Goal: Information Seeking & Learning: Learn about a topic

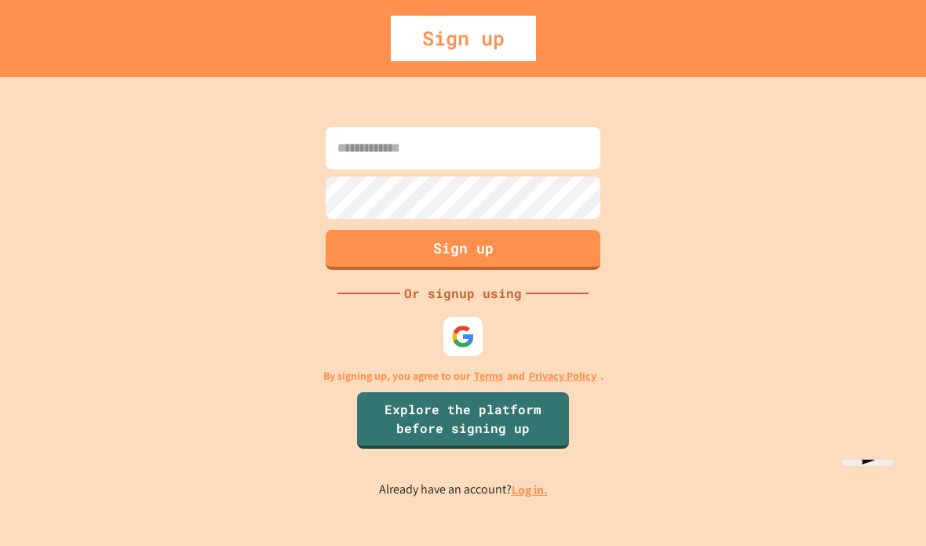
click at [506, 170] on input at bounding box center [463, 148] width 275 height 42
type input "**********"
click at [535, 268] on button "Sign up" at bounding box center [463, 250] width 275 height 40
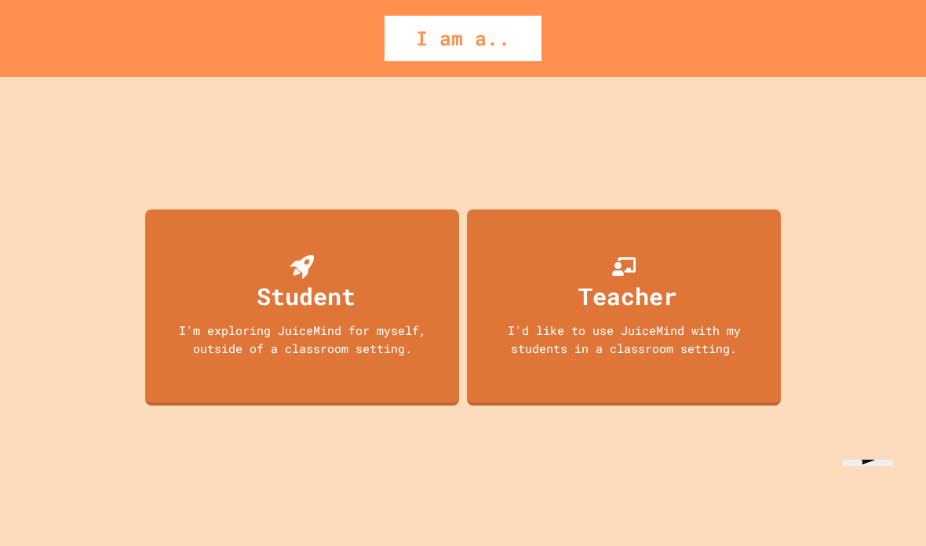
click at [342, 314] on div "Student" at bounding box center [306, 296] width 99 height 35
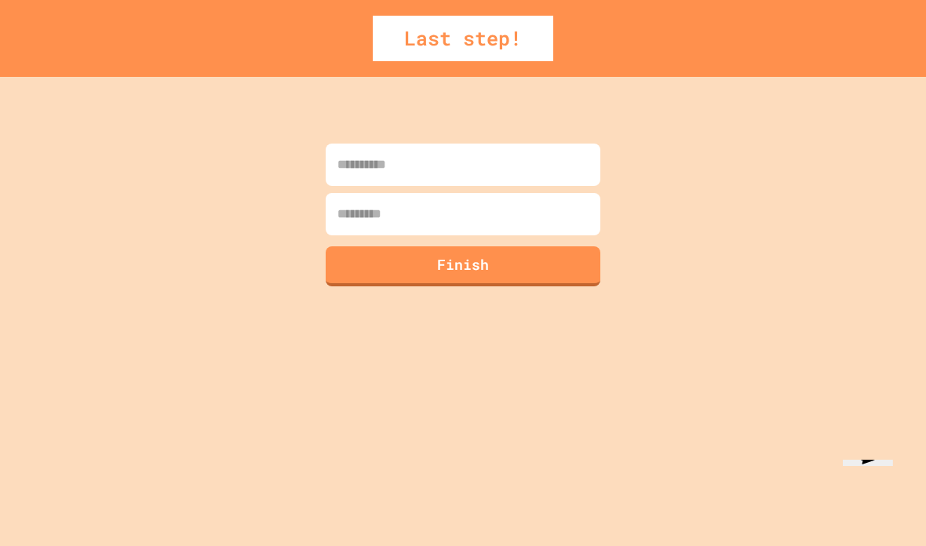
click at [541, 163] on input at bounding box center [463, 165] width 275 height 42
type input "****"
click at [558, 231] on input at bounding box center [463, 214] width 275 height 42
type input "****"
click at [571, 267] on button "Finish" at bounding box center [463, 266] width 275 height 40
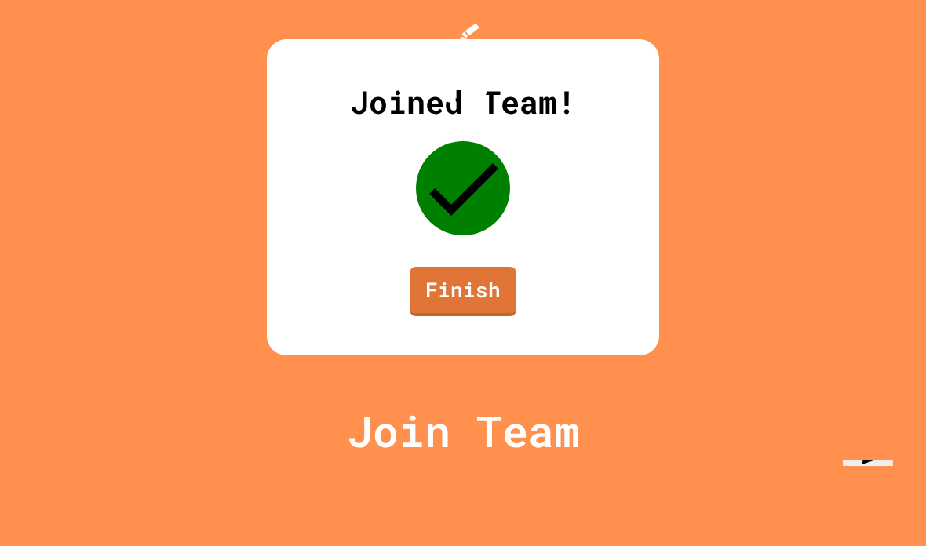
click at [491, 316] on link "Finish" at bounding box center [463, 291] width 107 height 49
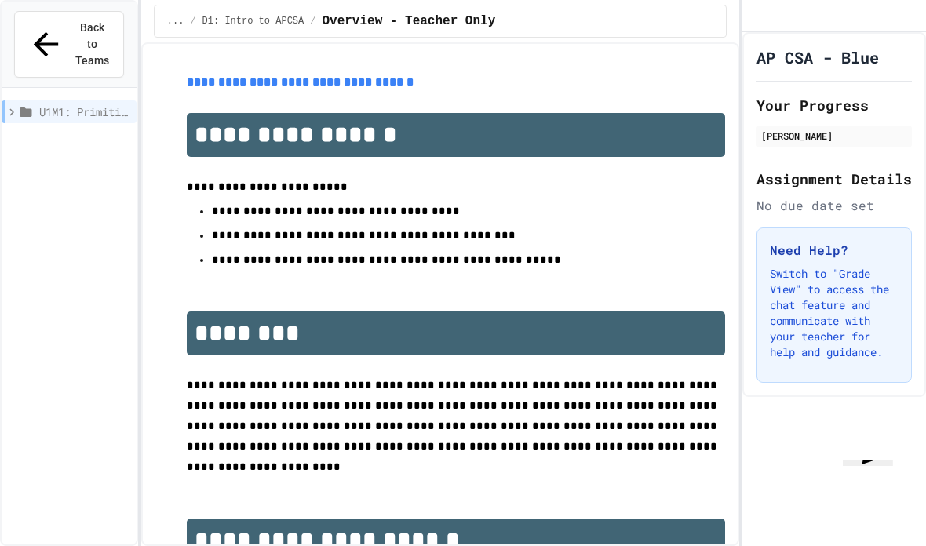
click at [94, 34] on span "Back to Teams" at bounding box center [92, 44] width 37 height 49
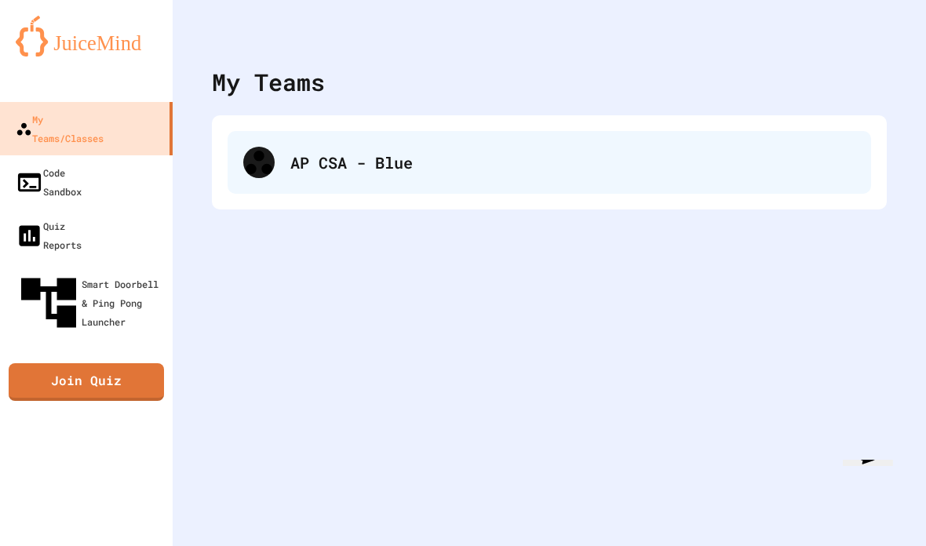
click at [277, 166] on div "AP CSA - Blue" at bounding box center [550, 162] width 644 height 63
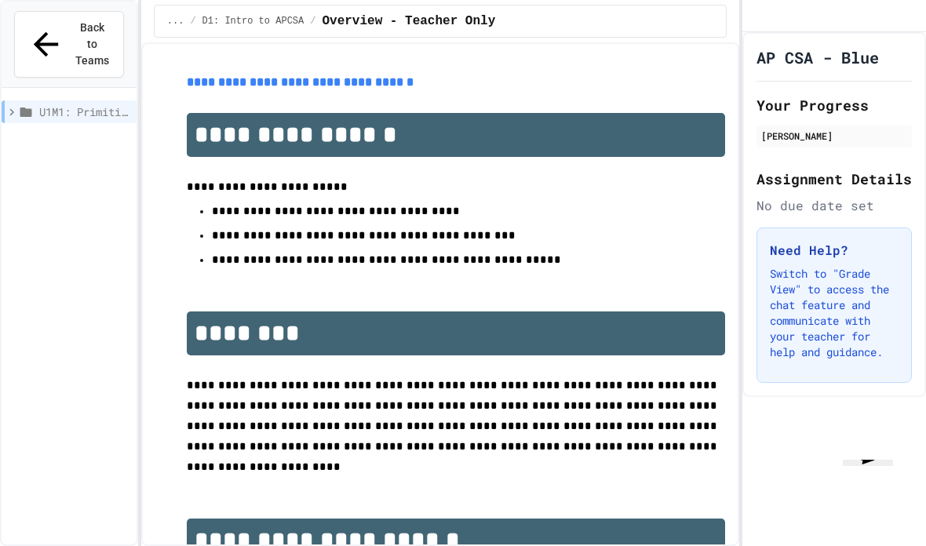
click at [100, 104] on span "U1M1: Primitives, Variables, Basic I/O" at bounding box center [84, 112] width 91 height 16
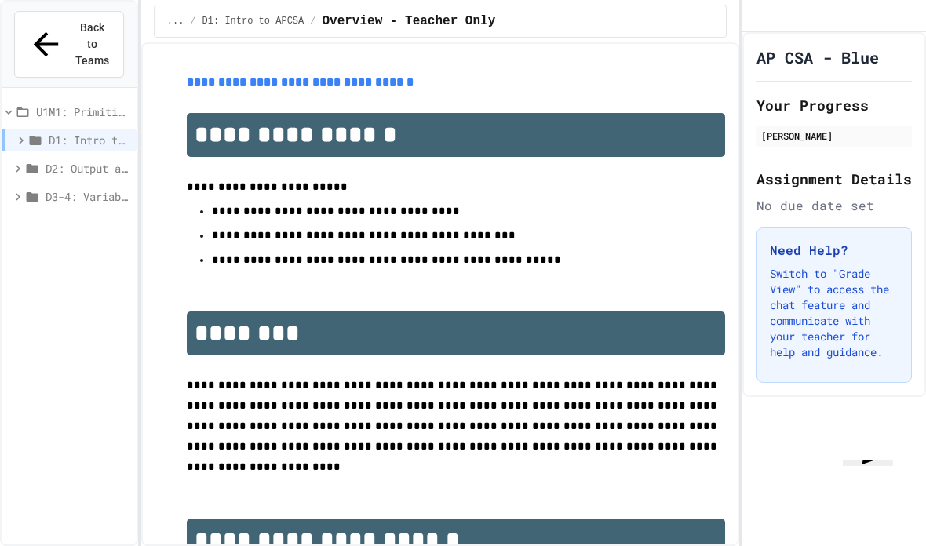
click at [113, 133] on div "D1: Intro to APCSA" at bounding box center [69, 140] width 135 height 23
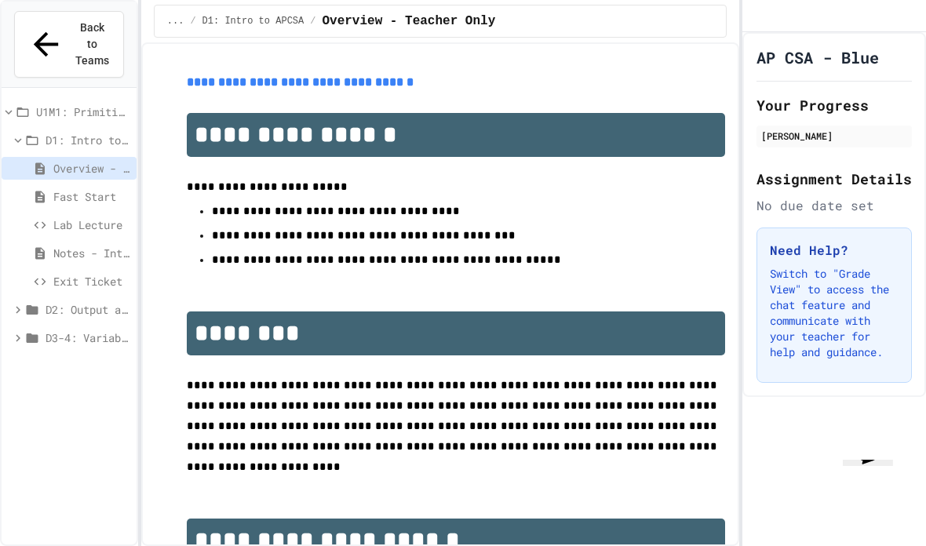
click at [99, 273] on span "Exit Ticket" at bounding box center [91, 281] width 77 height 16
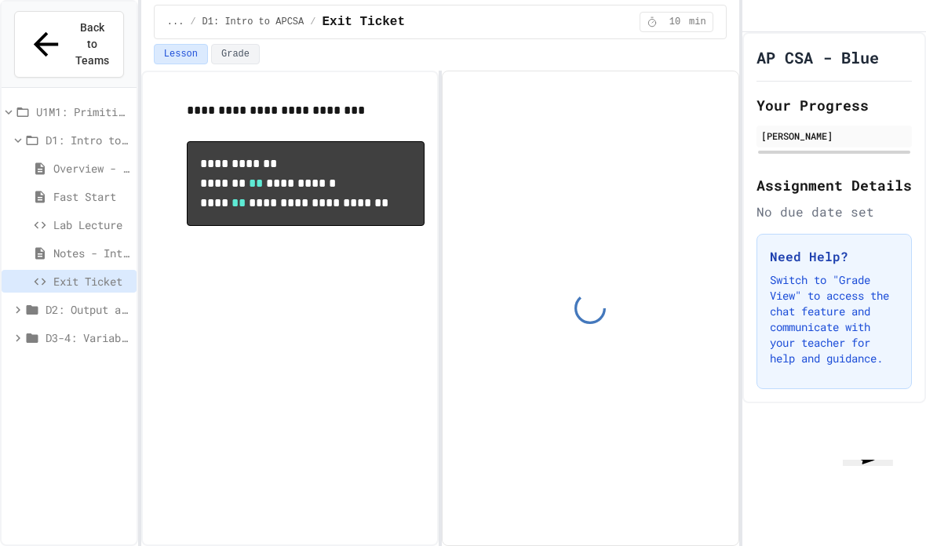
click at [111, 330] on span "D3-4: Variables and Input" at bounding box center [88, 338] width 85 height 16
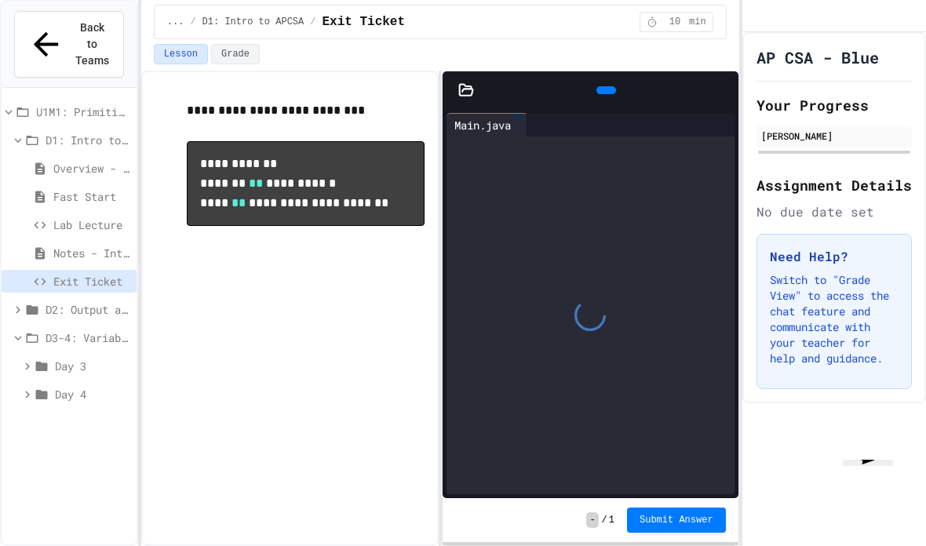
click at [98, 386] on span "Day 4" at bounding box center [92, 394] width 75 height 16
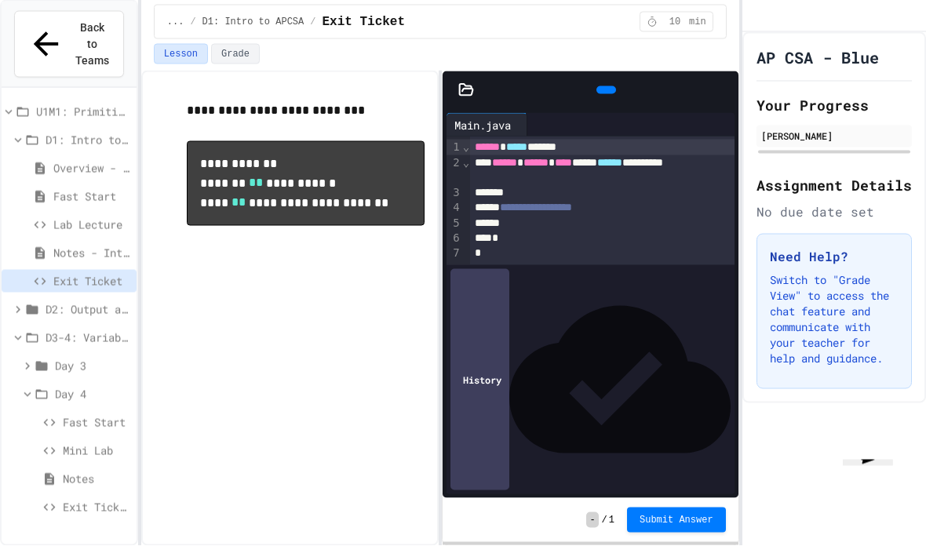
scroll to position [56, 0]
click at [93, 499] on span "Exit Ticket" at bounding box center [96, 507] width 67 height 16
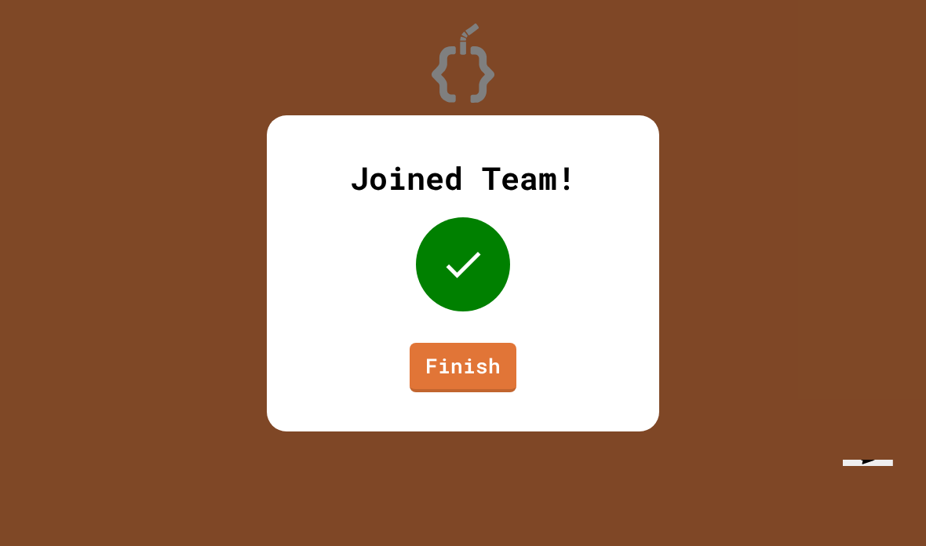
click at [464, 373] on link "Finish" at bounding box center [463, 367] width 107 height 49
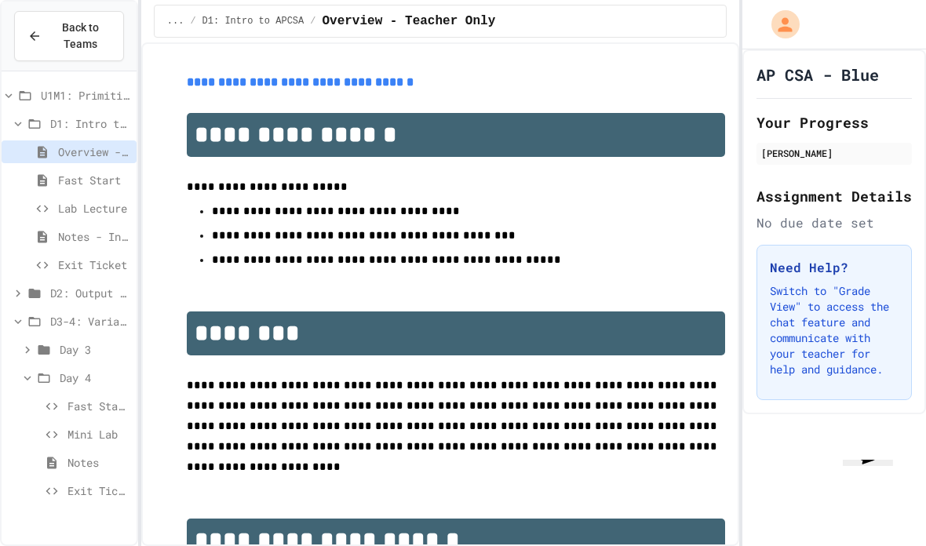
click at [790, 32] on icon "My Account" at bounding box center [785, 24] width 21 height 21
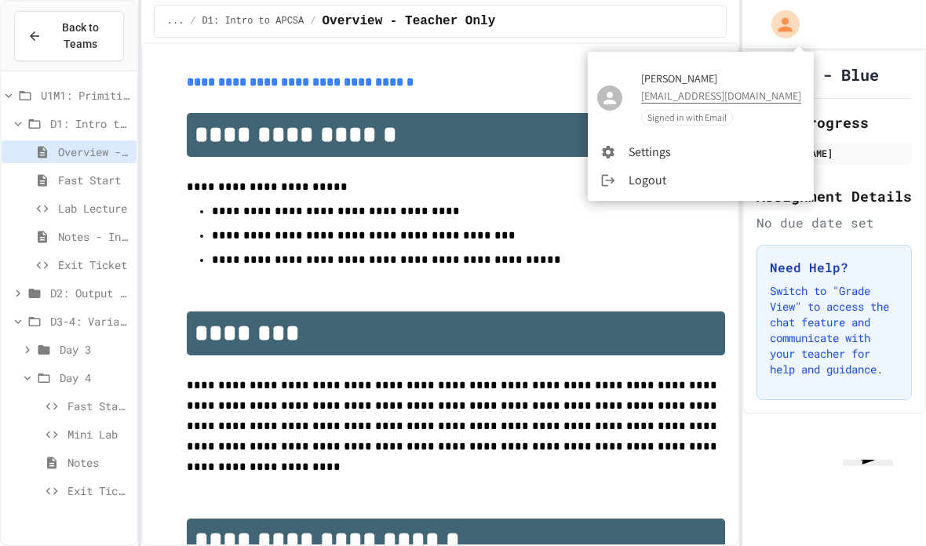
click at [710, 89] on div "[EMAIL_ADDRESS][DOMAIN_NAME]" at bounding box center [721, 94] width 160 height 17
click at [712, 118] on span "Signed in with Email" at bounding box center [687, 117] width 90 height 13
click at [651, 184] on li "Logout" at bounding box center [701, 180] width 226 height 28
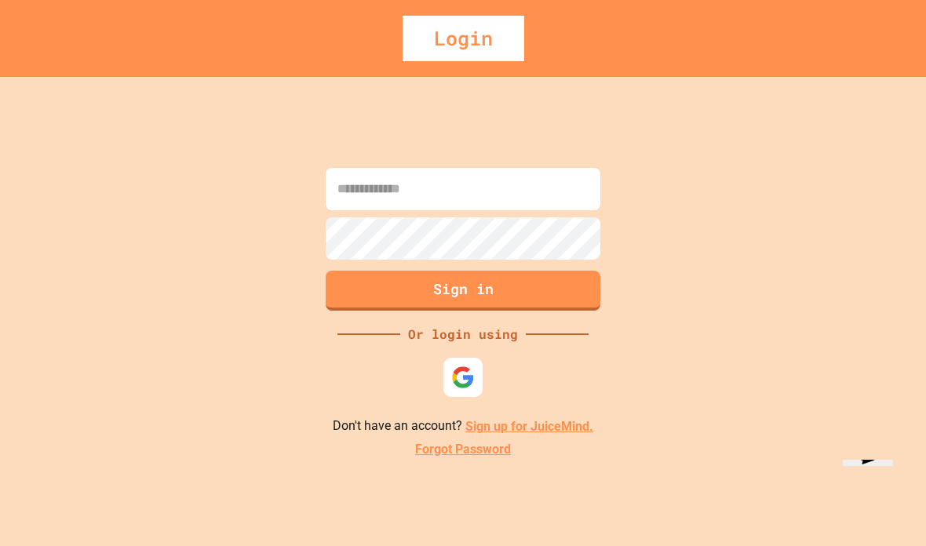
click at [574, 210] on input at bounding box center [463, 189] width 275 height 42
type input "**********"
click at [544, 311] on button "Sign in" at bounding box center [463, 291] width 275 height 40
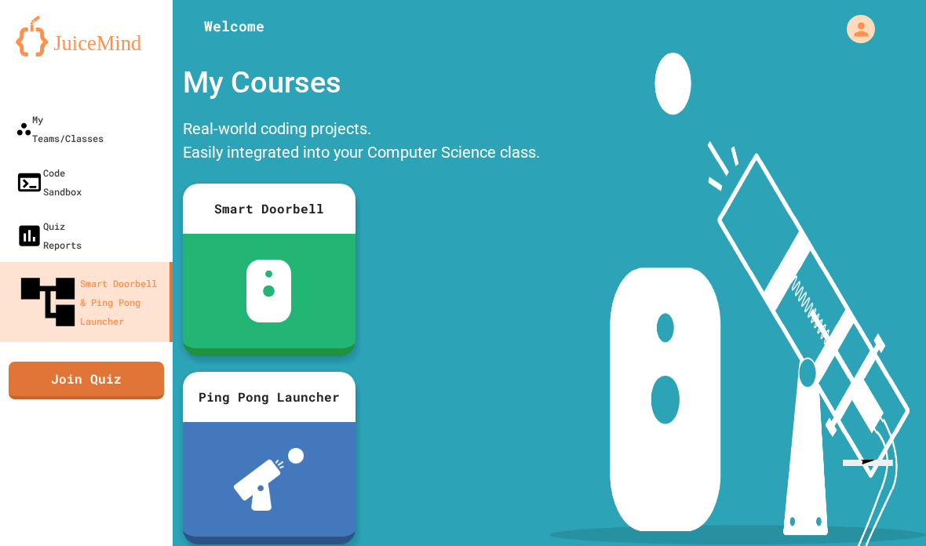
click at [140, 270] on div "Smart Doorbell & Ping Pong Launcher" at bounding box center [90, 302] width 148 height 64
click at [104, 119] on div "My Teams/Classes" at bounding box center [60, 129] width 88 height 38
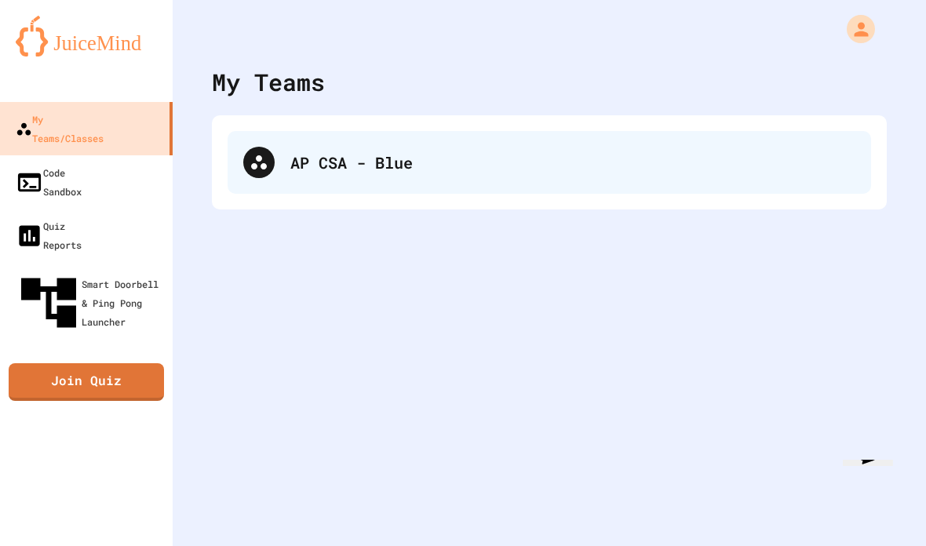
click at [375, 155] on div "AP CSA - Blue" at bounding box center [572, 163] width 565 height 24
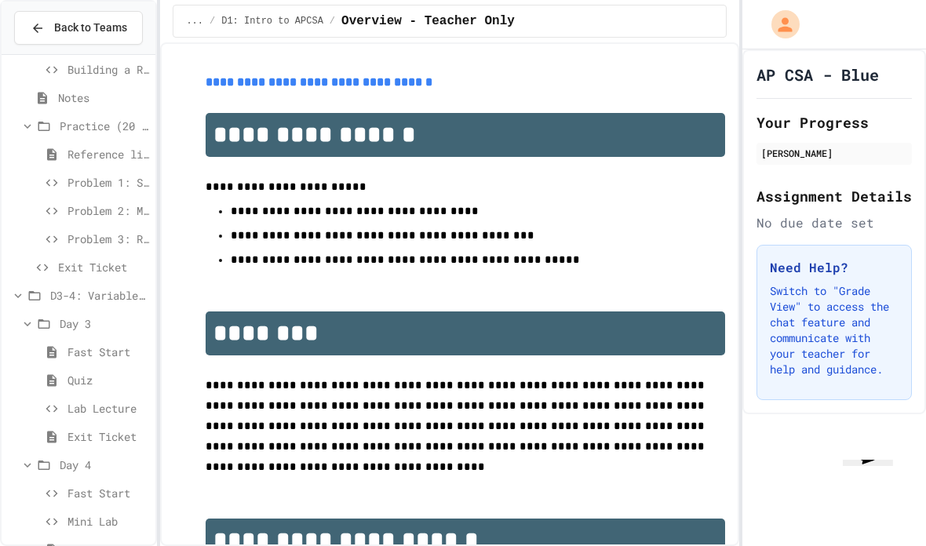
scroll to position [235, 0]
click at [109, 541] on div "Notes" at bounding box center [79, 549] width 154 height 23
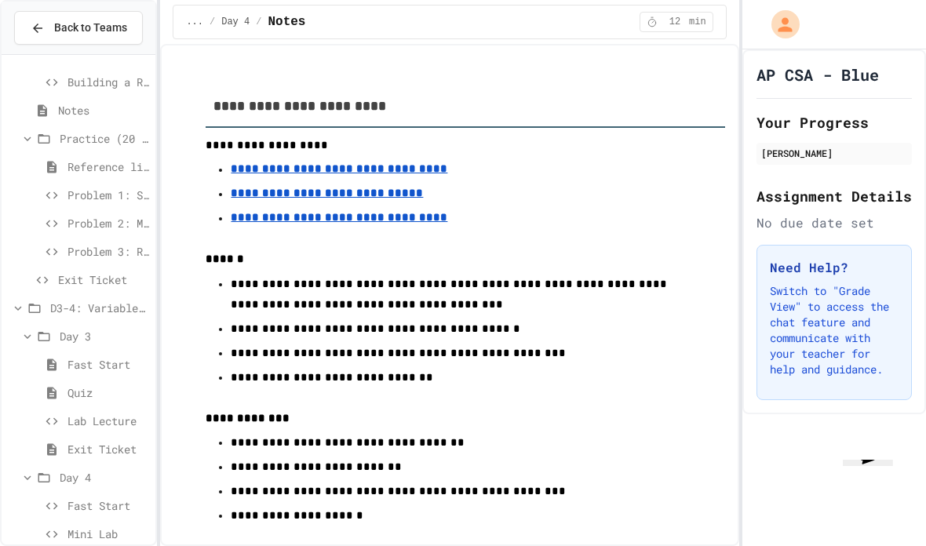
scroll to position [64, 0]
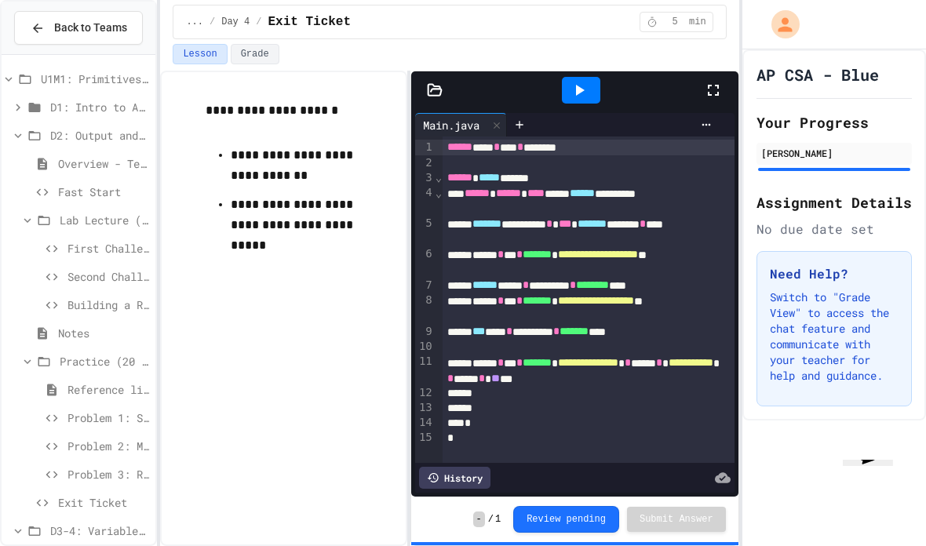
click at [128, 99] on span "D1: Intro to APCSA" at bounding box center [99, 107] width 99 height 16
click at [128, 240] on span "Exit Ticket" at bounding box center [103, 248] width 91 height 16
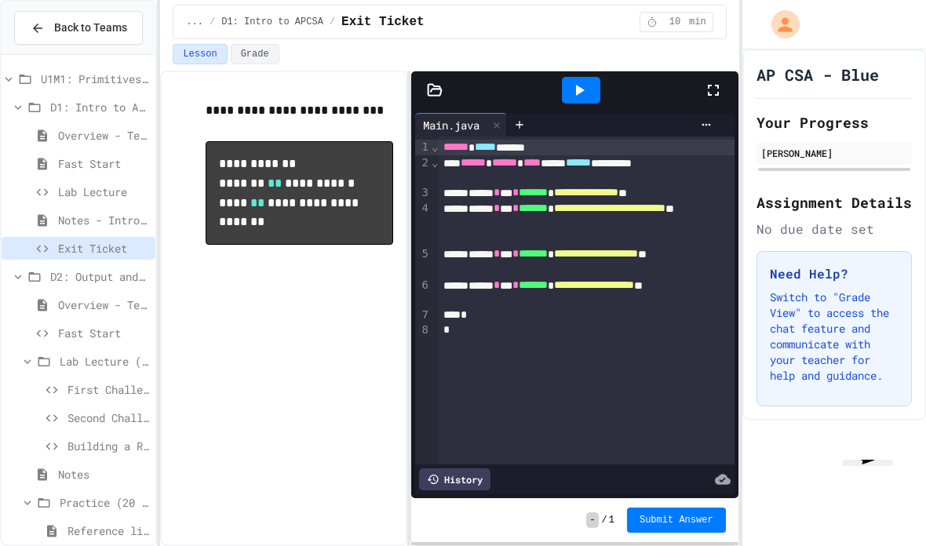
click at [782, 29] on icon "My Account" at bounding box center [786, 24] width 14 height 14
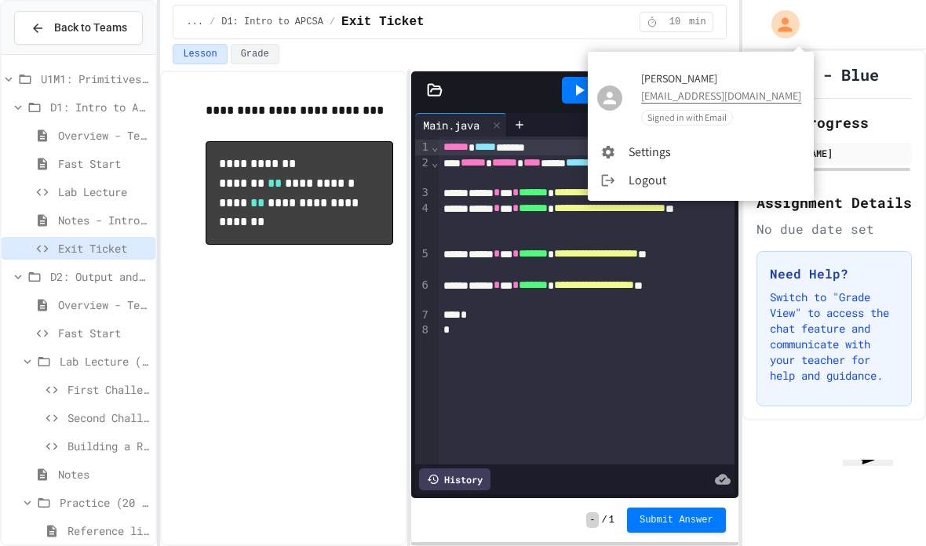
click at [746, 173] on li "Logout" at bounding box center [701, 180] width 226 height 28
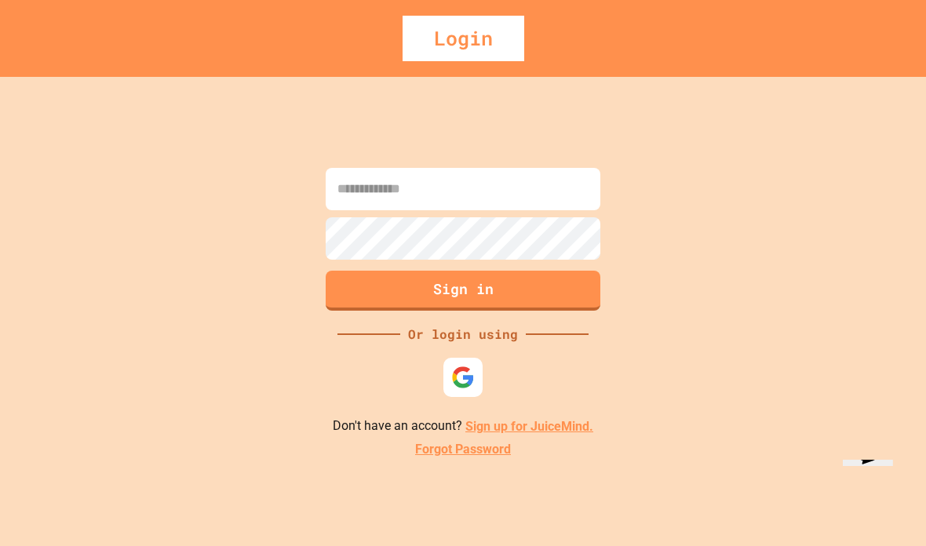
click at [545, 210] on input at bounding box center [463, 189] width 275 height 42
type input "**********"
click at [539, 311] on button "Sign in" at bounding box center [463, 291] width 275 height 40
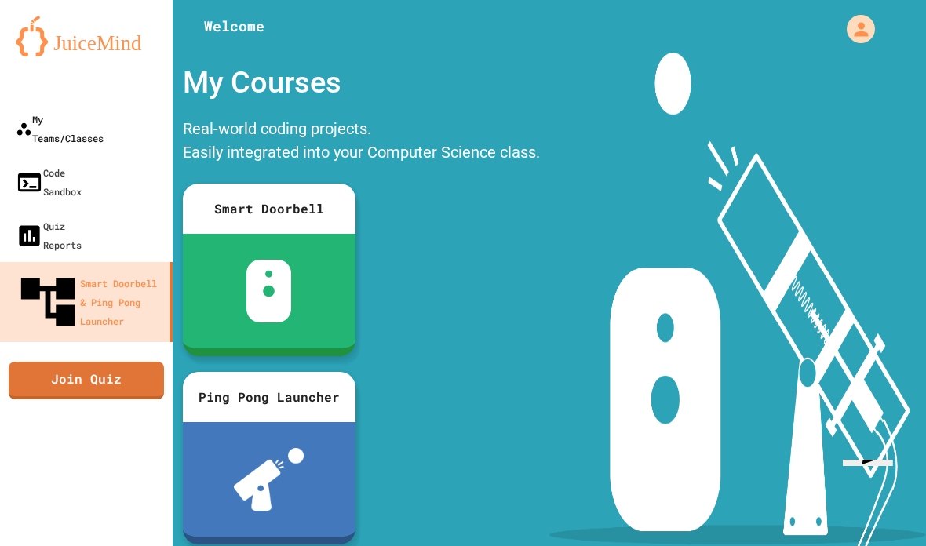
click at [104, 122] on div "My Teams/Classes" at bounding box center [60, 129] width 88 height 38
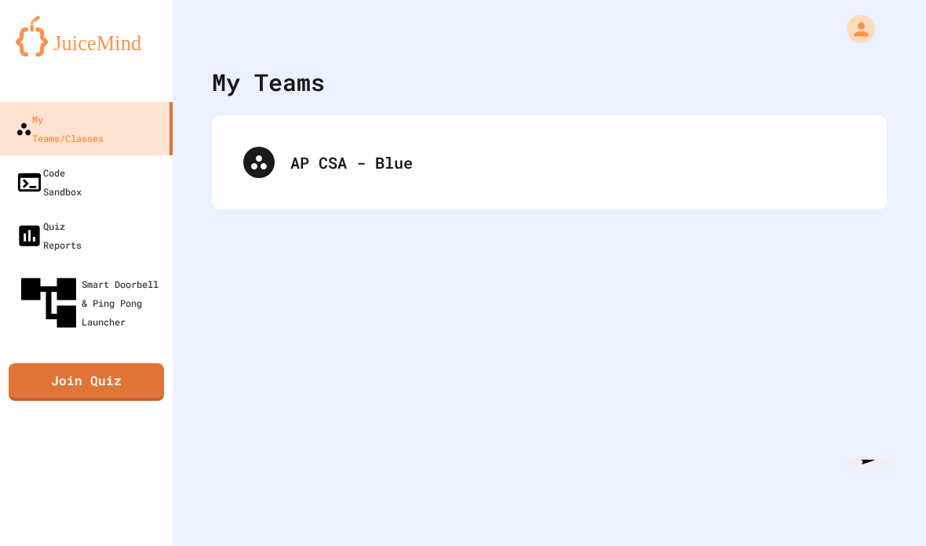
click at [862, 38] on icon "My Account" at bounding box center [861, 29] width 21 height 21
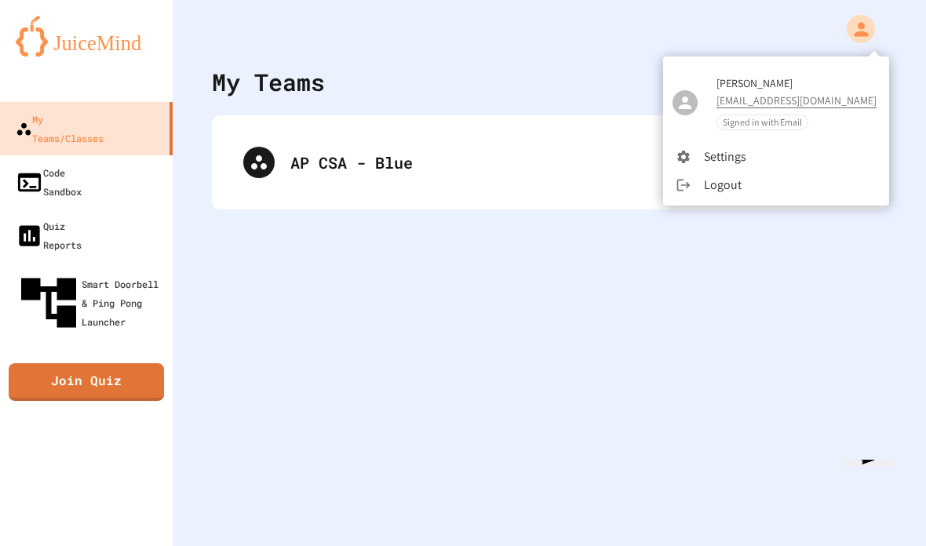
click at [750, 156] on li "Settings" at bounding box center [776, 157] width 226 height 28
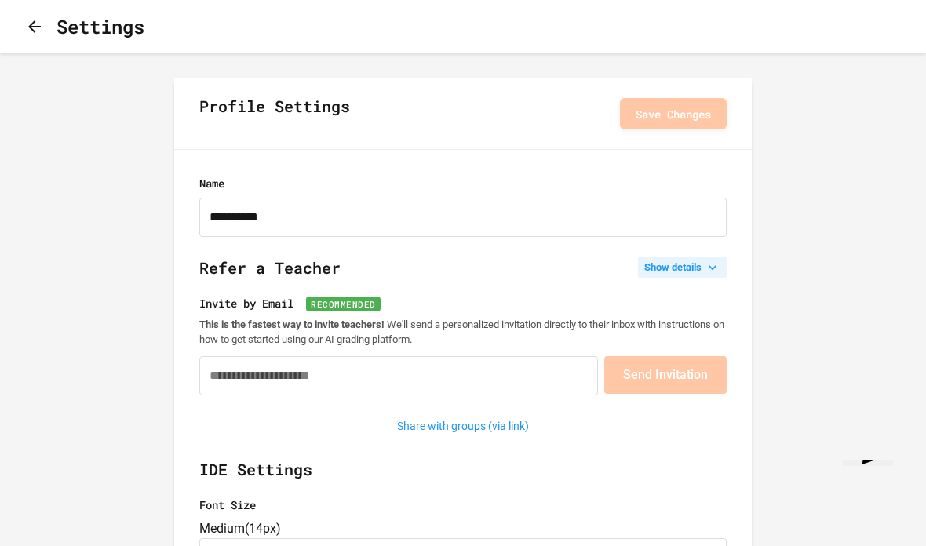
click at [712, 264] on icon at bounding box center [713, 268] width 16 height 16
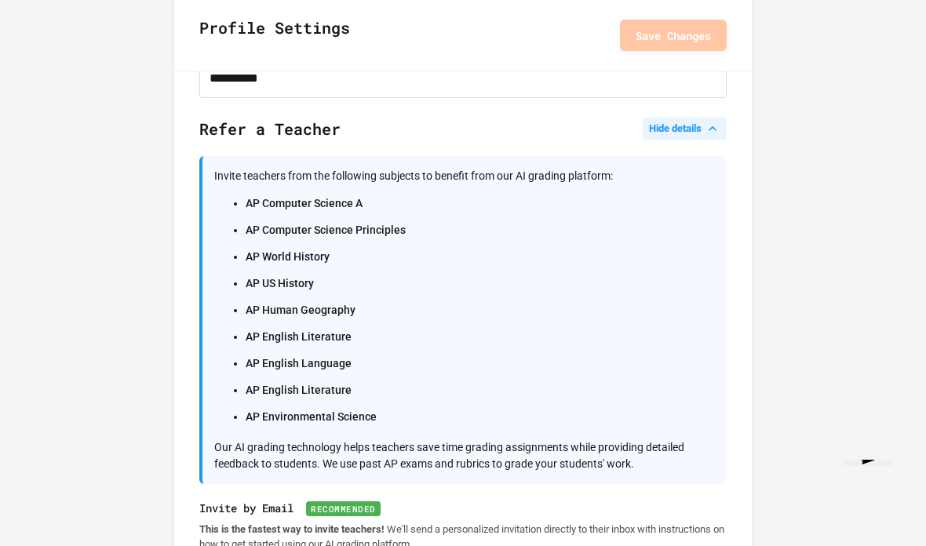
scroll to position [75, 0]
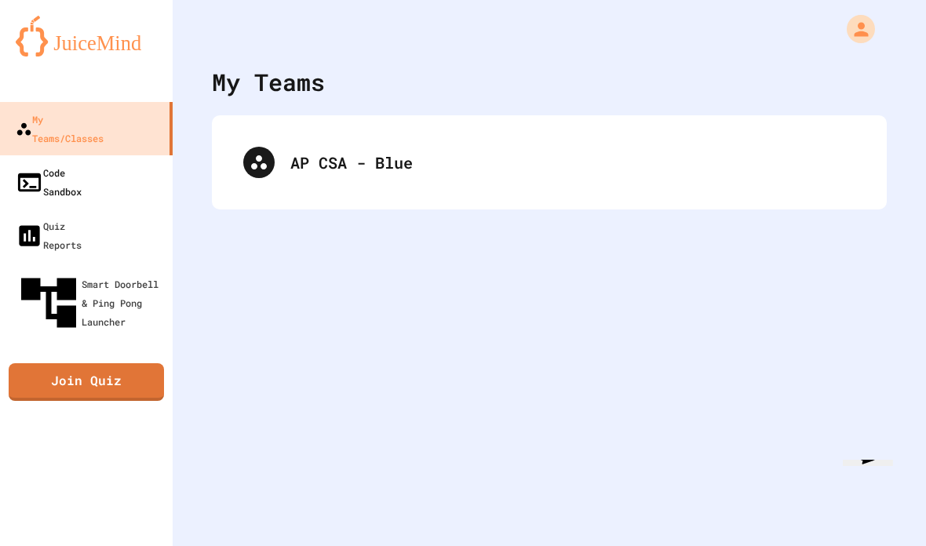
click at [141, 166] on link "Code Sandbox" at bounding box center [86, 181] width 173 height 53
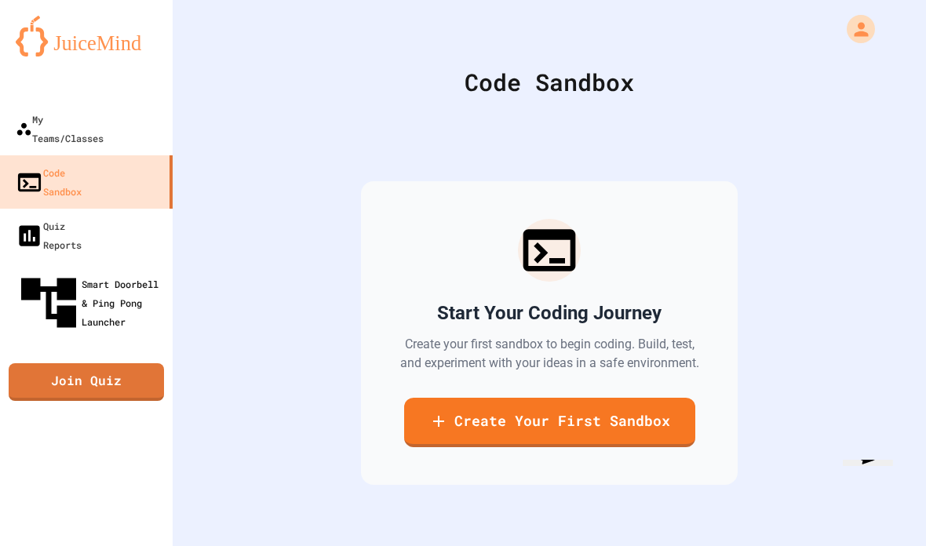
click at [135, 262] on link "Smart Doorbell & Ping Pong Launcher" at bounding box center [86, 303] width 173 height 82
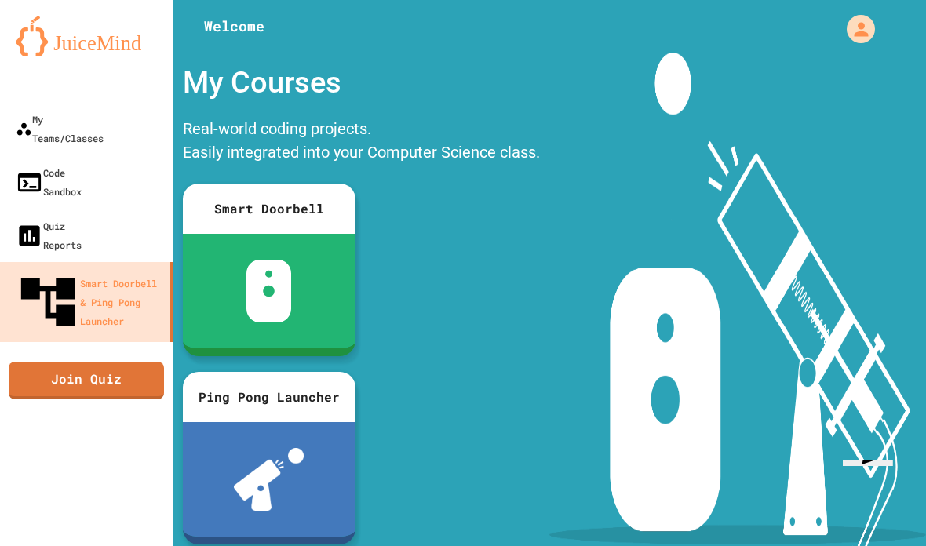
click at [130, 362] on link "Join Quiz" at bounding box center [86, 381] width 155 height 38
click at [141, 123] on link "My Teams/Classes" at bounding box center [86, 128] width 173 height 53
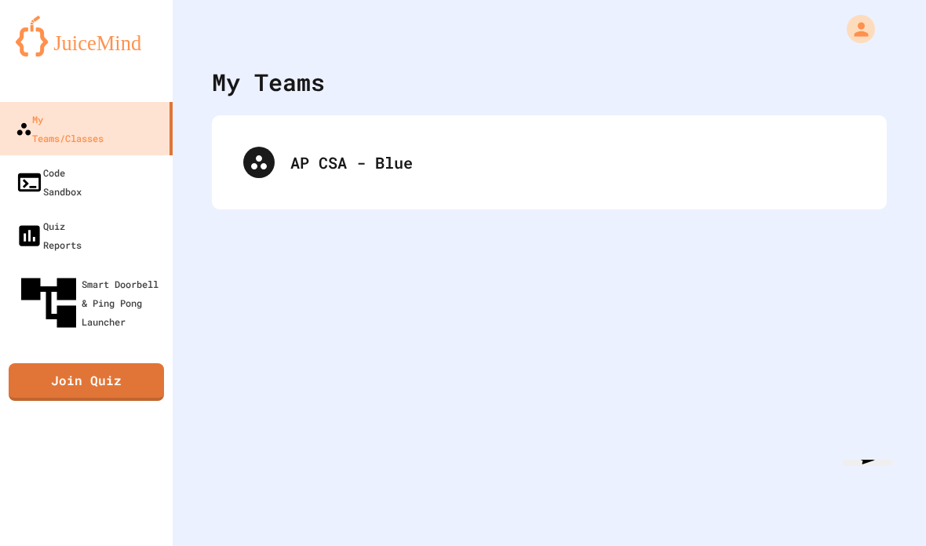
click at [747, 171] on div "AP CSA - Blue" at bounding box center [572, 163] width 565 height 24
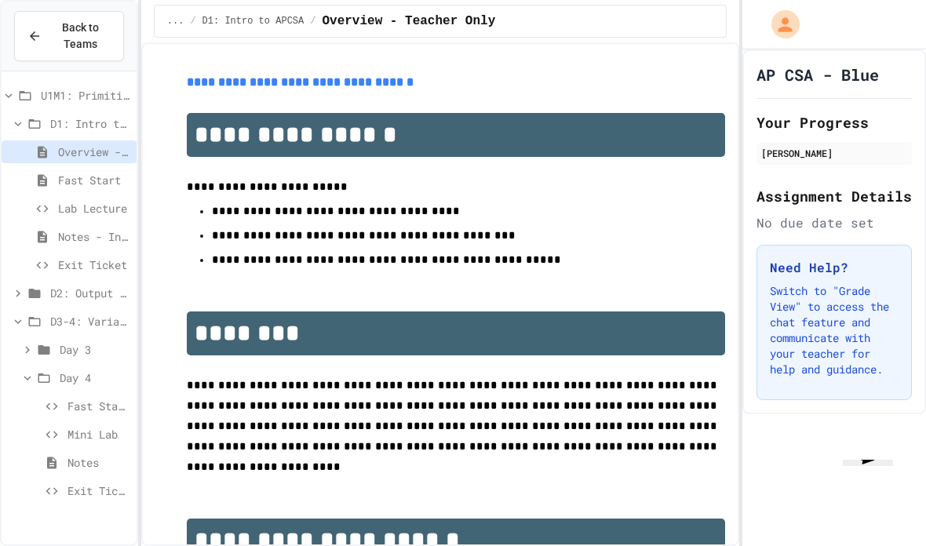
click at [782, 21] on icon "My Account" at bounding box center [785, 24] width 21 height 21
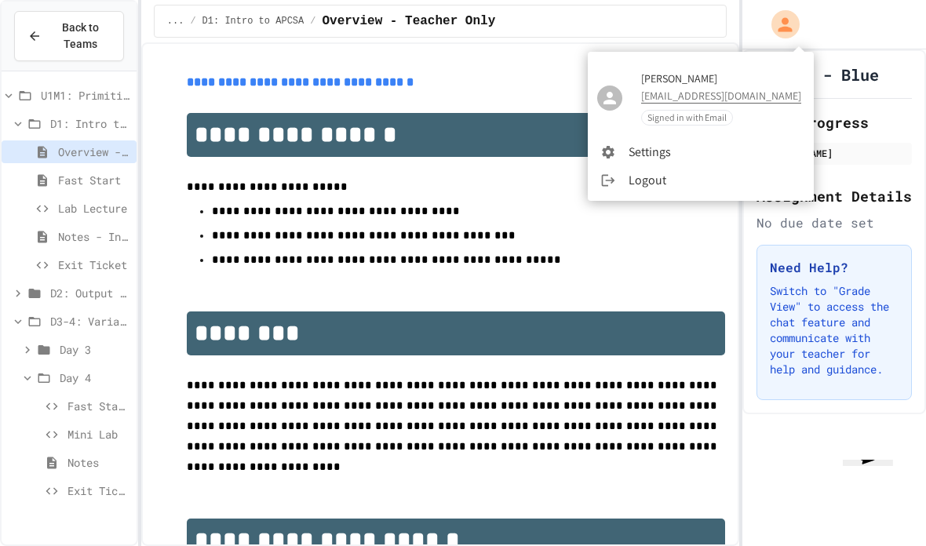
click at [878, 31] on div at bounding box center [463, 273] width 926 height 546
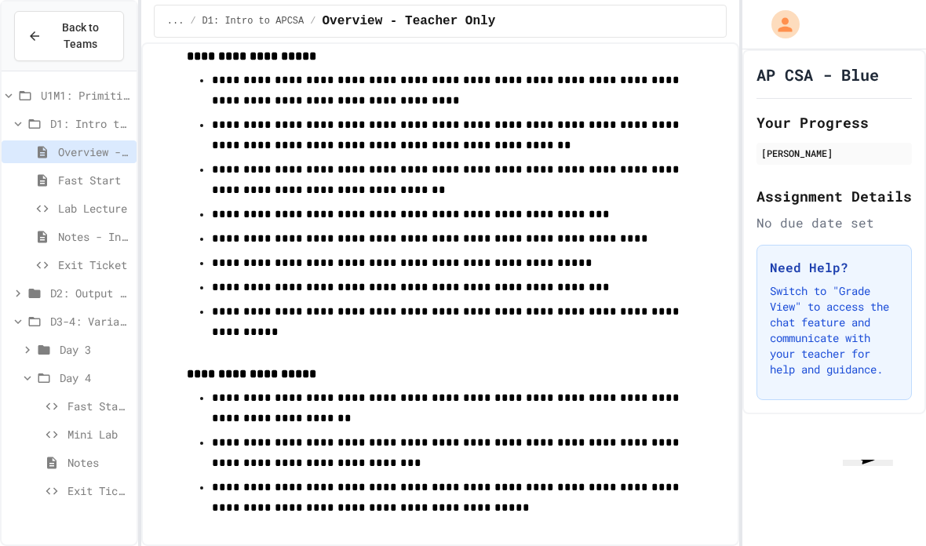
scroll to position [942, 0]
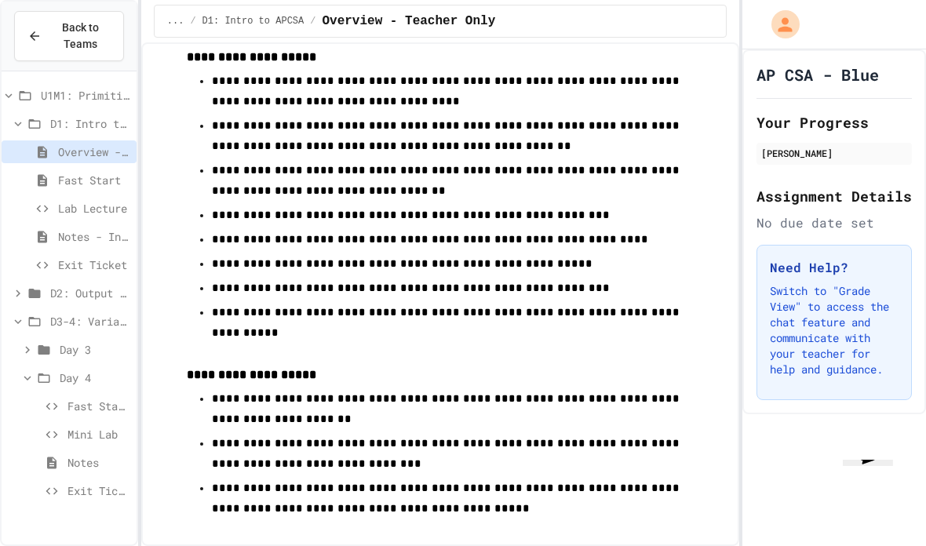
click at [111, 491] on span "Exit Ticket" at bounding box center [98, 491] width 63 height 16
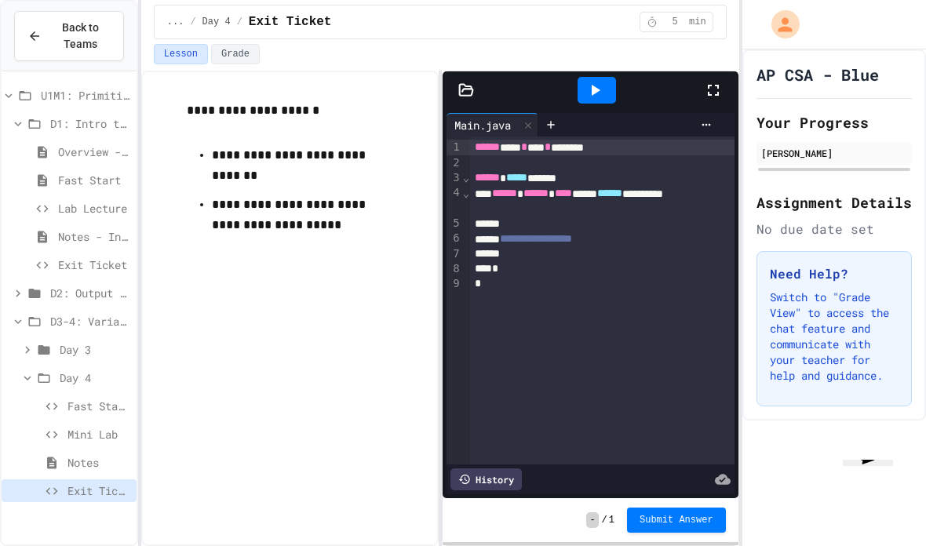
click at [54, 35] on span "Back to Teams" at bounding box center [81, 36] width 60 height 33
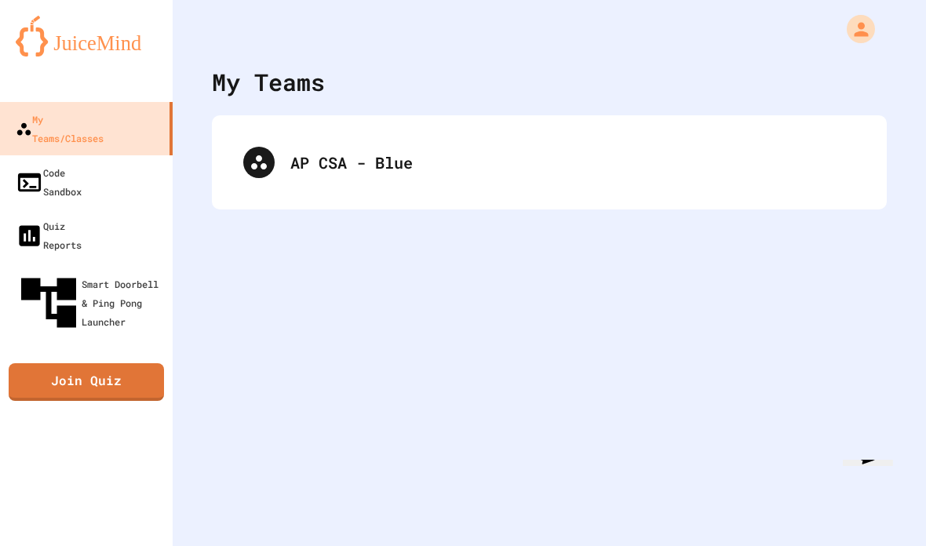
click at [856, 2] on div at bounding box center [549, 23] width 753 height 47
click at [872, 19] on button "My Account" at bounding box center [861, 29] width 36 height 36
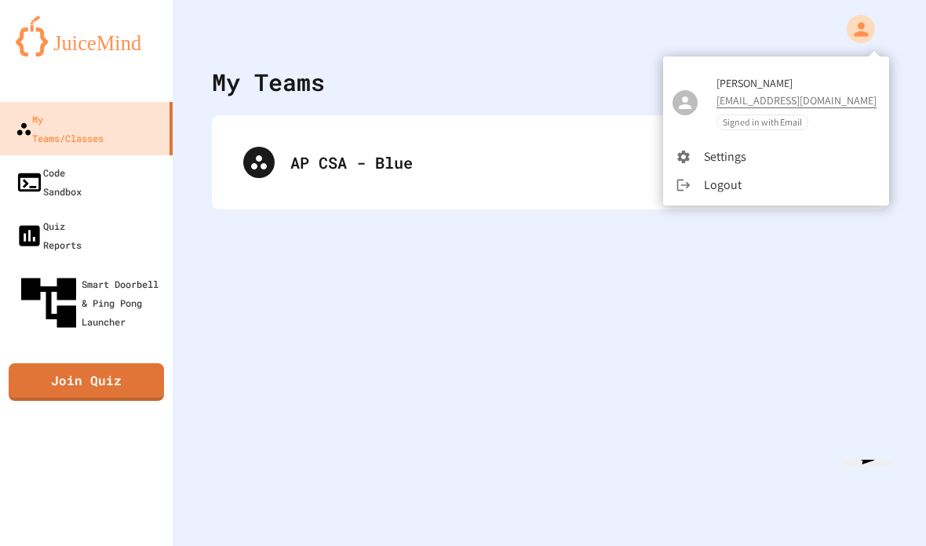
click at [766, 153] on li "Settings" at bounding box center [776, 157] width 226 height 28
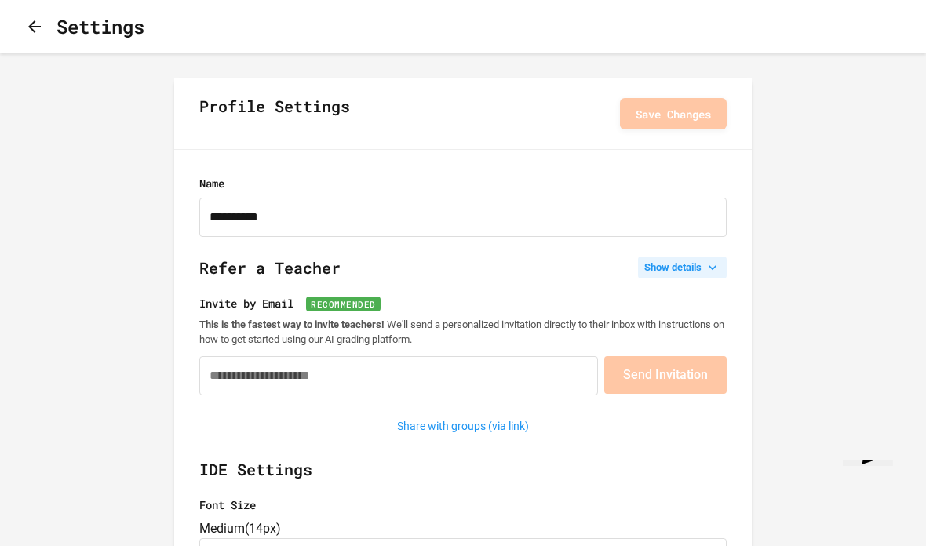
click at [689, 271] on button "Show details" at bounding box center [682, 268] width 89 height 22
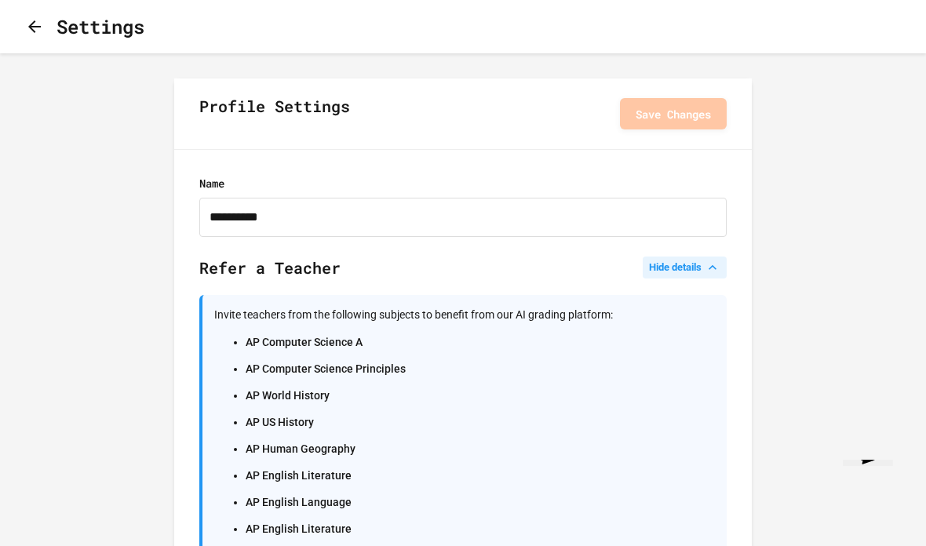
click at [700, 265] on button "Hide details" at bounding box center [685, 268] width 84 height 22
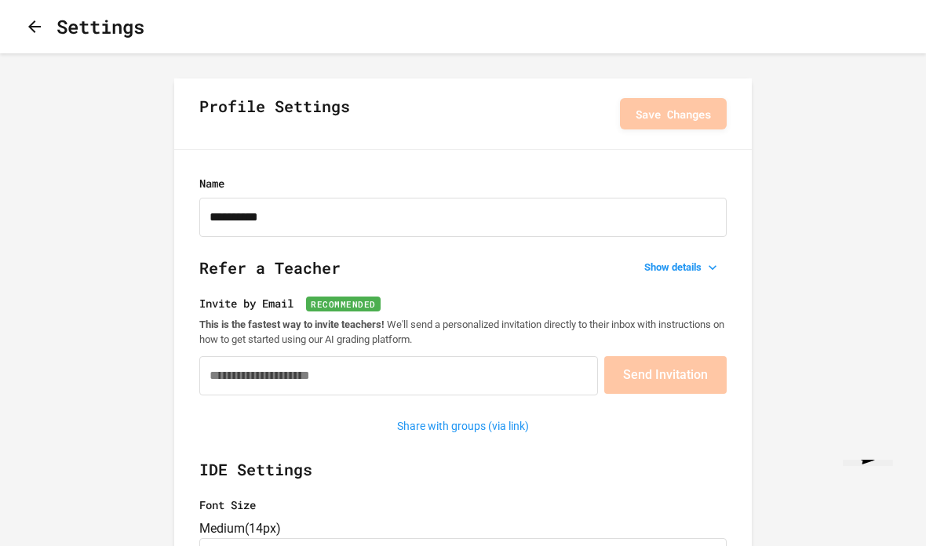
click at [36, 28] on icon "button" at bounding box center [34, 26] width 13 height 13
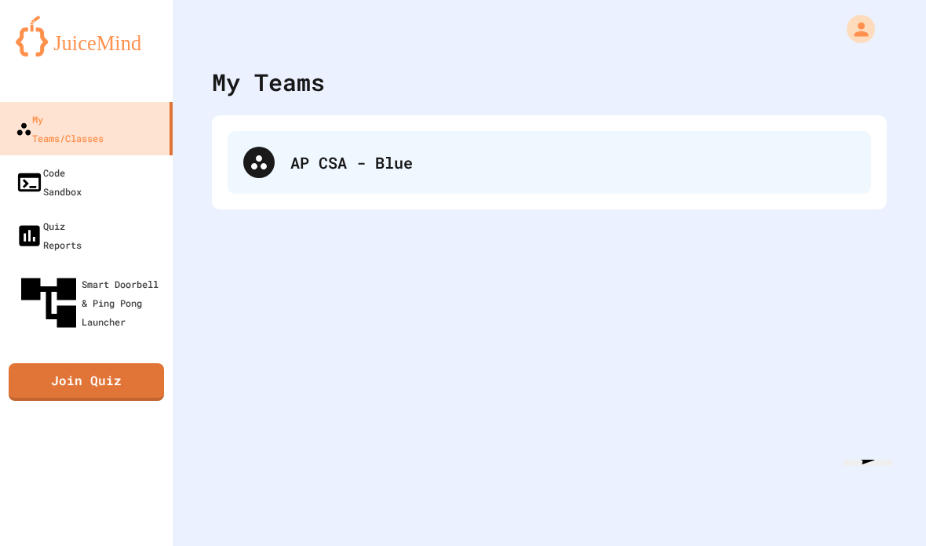
click at [824, 175] on div "AP CSA - Blue" at bounding box center [550, 162] width 644 height 63
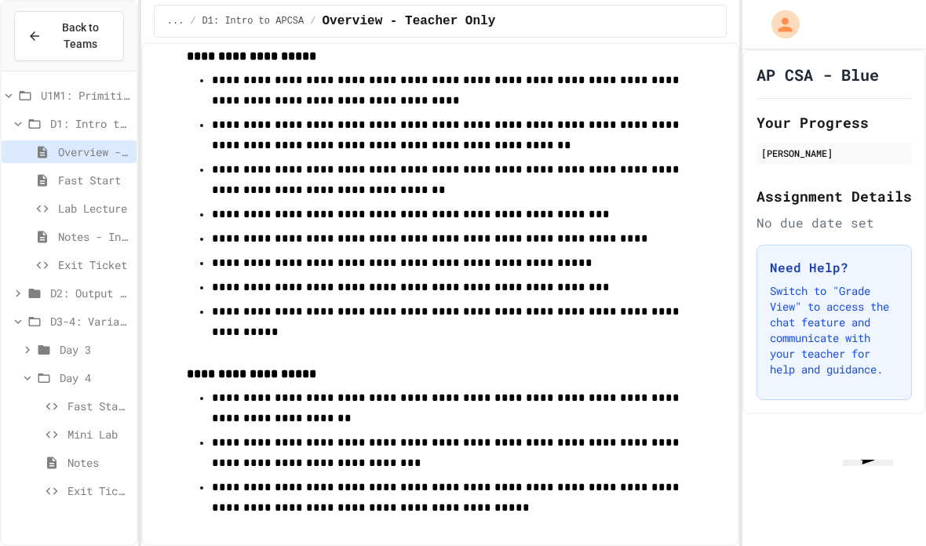
scroll to position [942, 0]
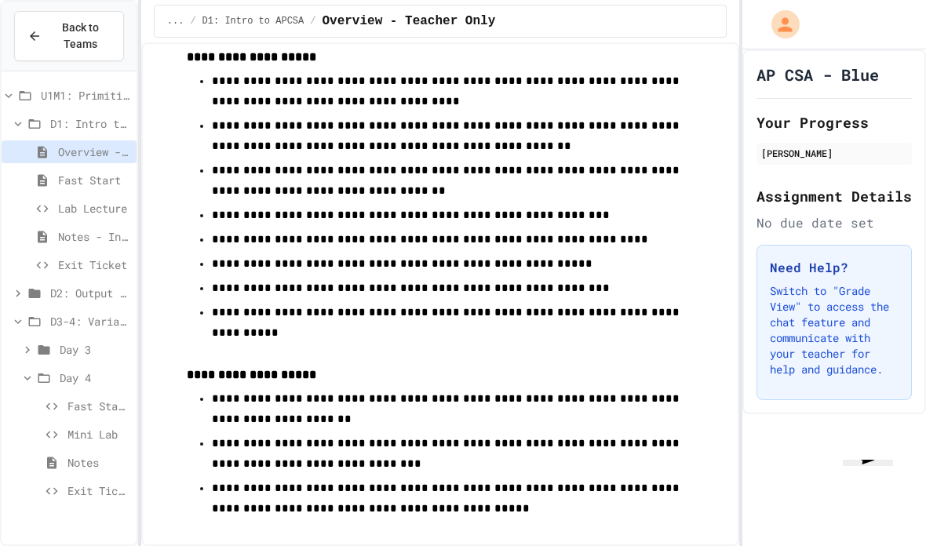
click at [99, 101] on span "U1M1: Primitives, Variables, Basic I/O" at bounding box center [85, 95] width 89 height 16
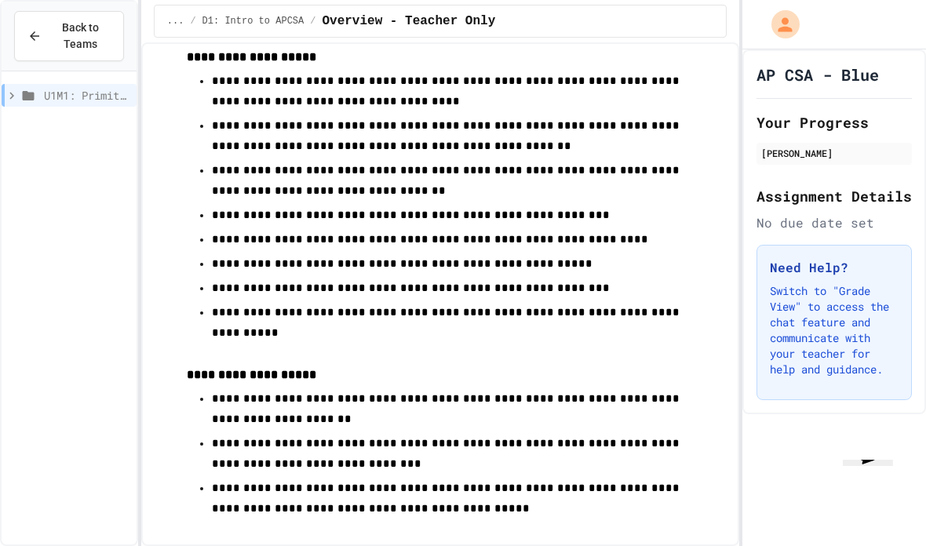
click at [398, 7] on div "... / D1: Intro to APCSA / Overview - Teacher Only" at bounding box center [440, 21] width 573 height 33
click at [474, 18] on span "Overview - Teacher Only" at bounding box center [408, 21] width 173 height 19
click at [783, 24] on icon "My Account" at bounding box center [785, 24] width 21 height 21
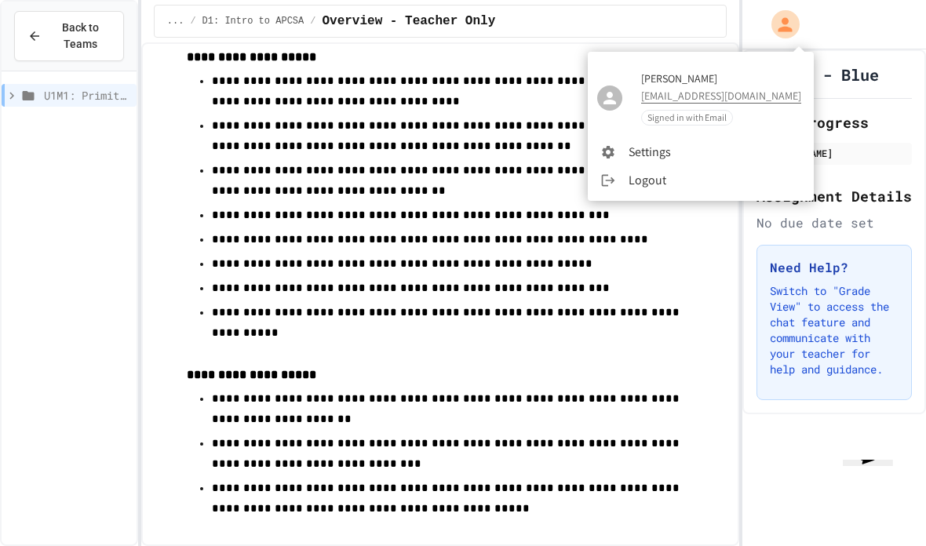
click at [855, 77] on div at bounding box center [463, 273] width 926 height 546
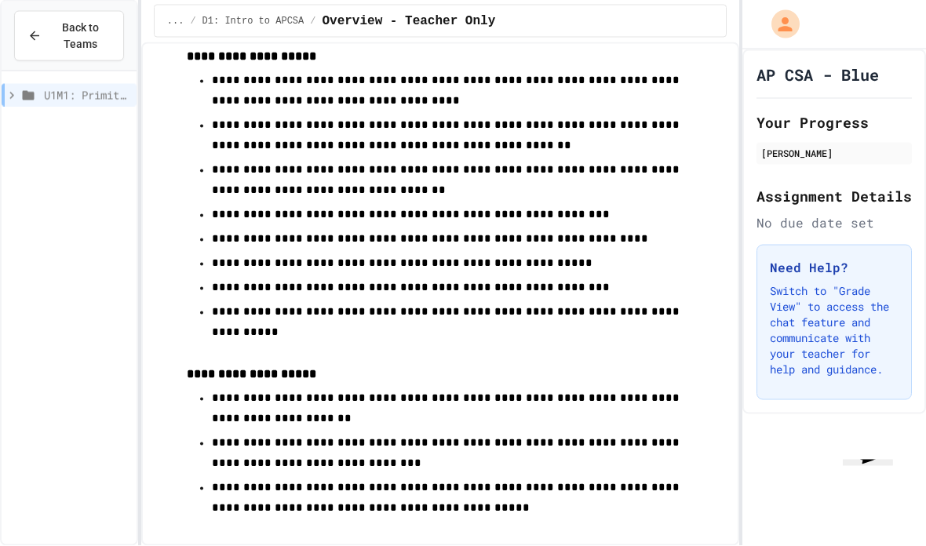
scroll to position [0, 0]
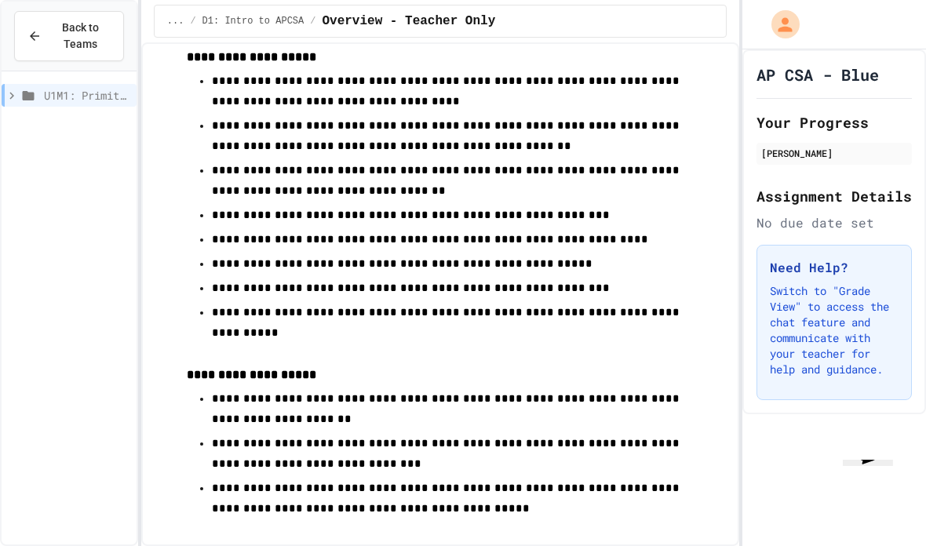
click at [783, 18] on icon "My Account" at bounding box center [785, 24] width 21 height 21
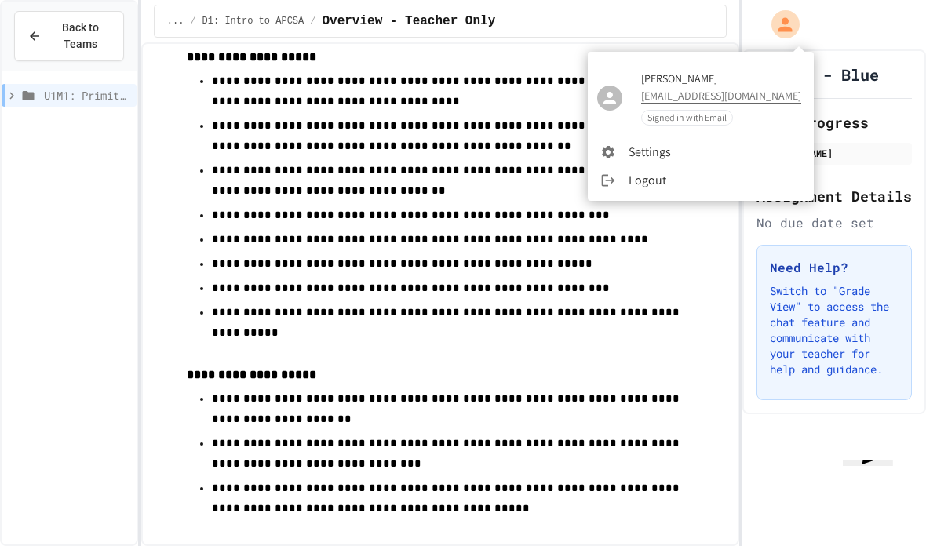
click at [840, 15] on div at bounding box center [463, 273] width 926 height 546
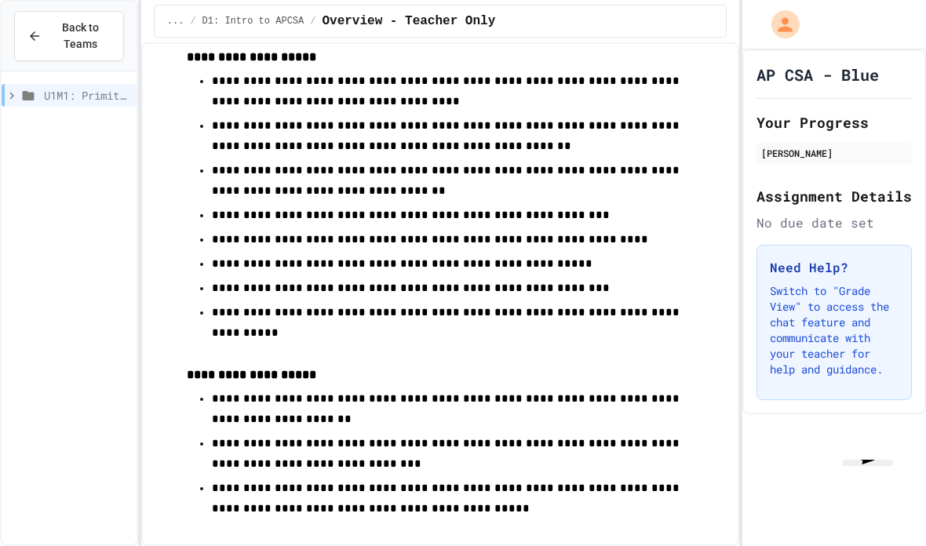
click at [71, 101] on span "U1M1: Primitives, Variables, Basic I/O" at bounding box center [87, 95] width 86 height 16
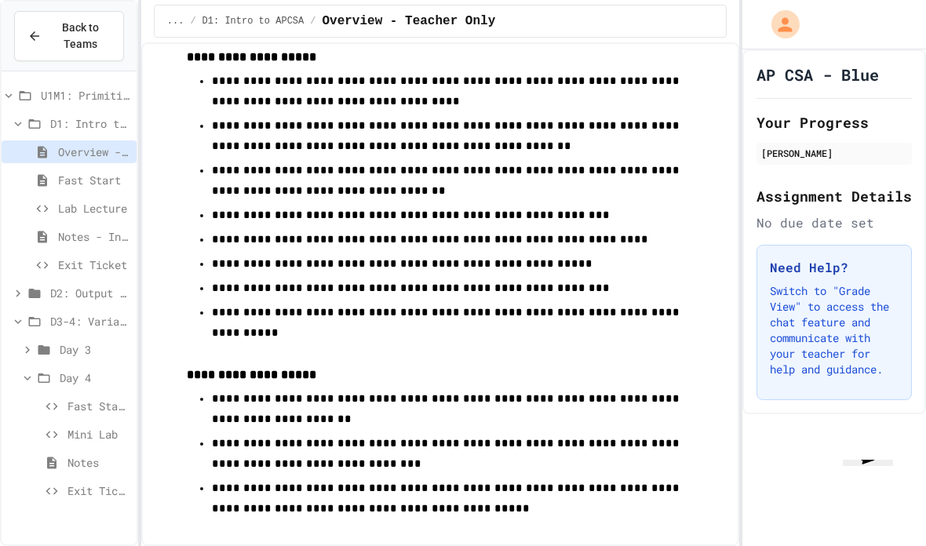
click at [91, 486] on span "Exit Ticket" at bounding box center [98, 491] width 63 height 16
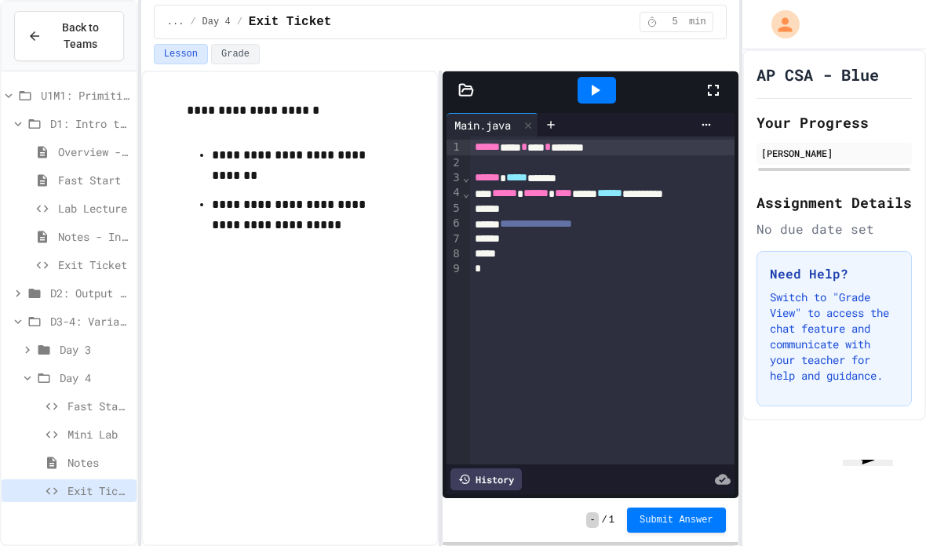
click at [116, 318] on span "D3-4: Variables and Input" at bounding box center [90, 321] width 80 height 16
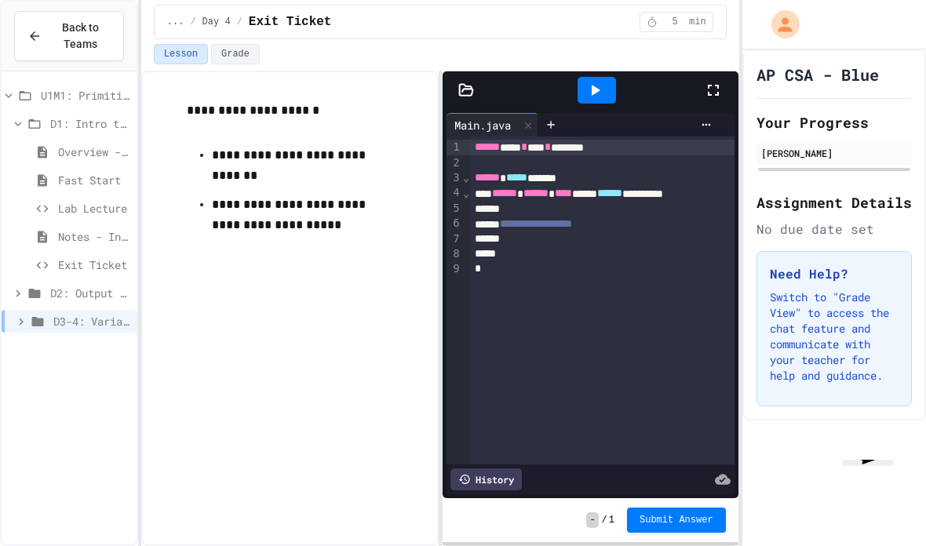
click at [117, 328] on span "D3-4: Variables and Input" at bounding box center [91, 321] width 77 height 16
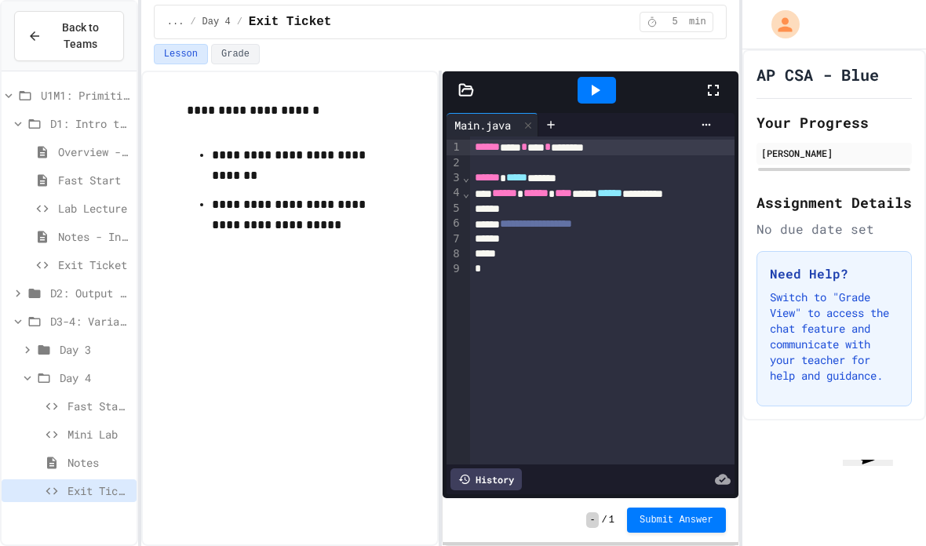
click at [116, 354] on span "Day 3" at bounding box center [95, 349] width 71 height 16
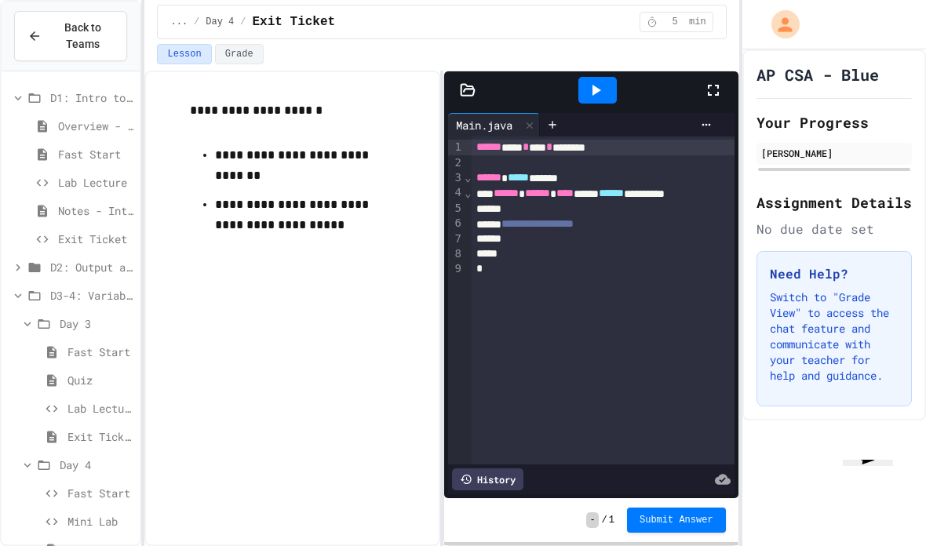
click at [111, 381] on span "Quiz" at bounding box center [100, 380] width 66 height 16
